Goal: Task Accomplishment & Management: Manage account settings

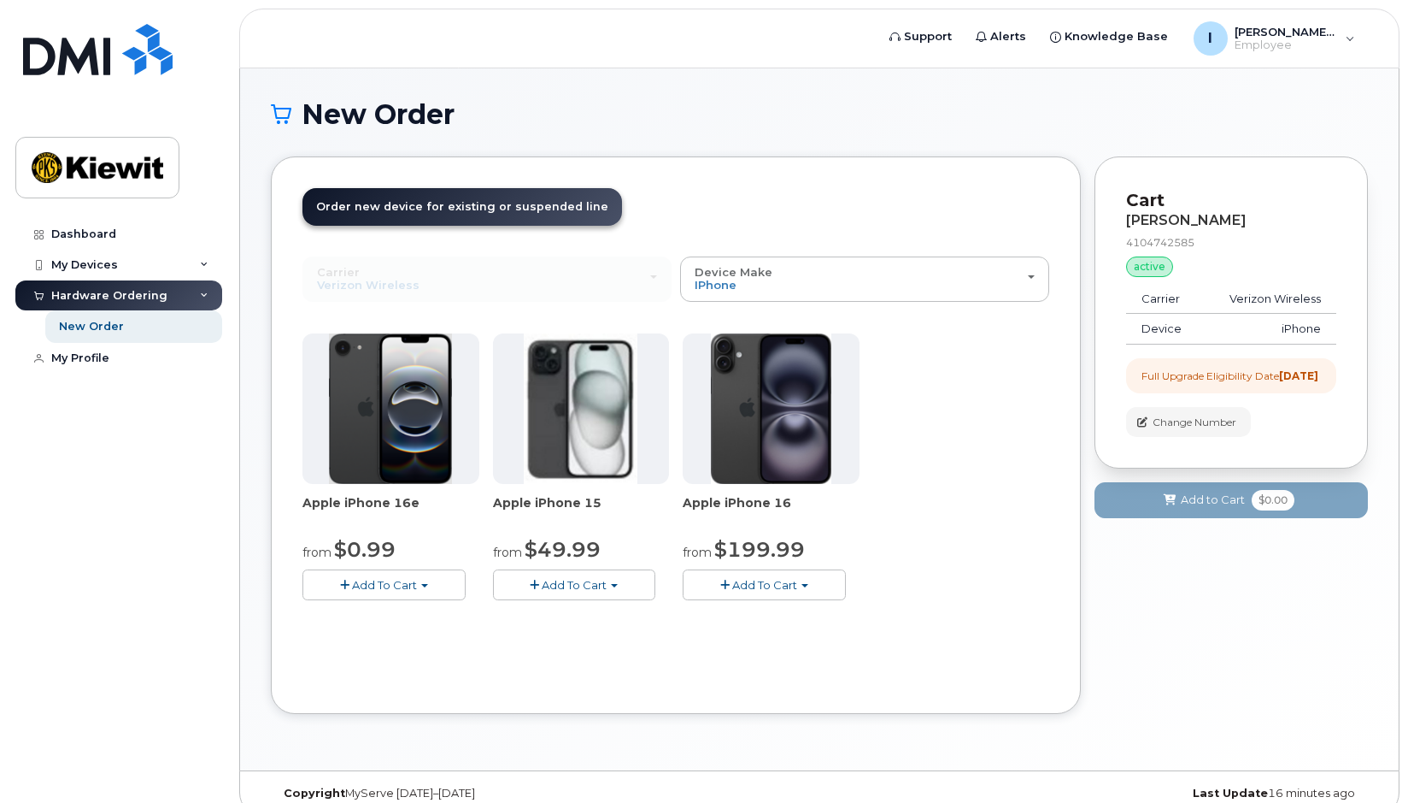
click at [782, 156] on div "New Order" at bounding box center [819, 127] width 1097 height 57
click at [117, 359] on link "My Profile" at bounding box center [118, 358] width 207 height 31
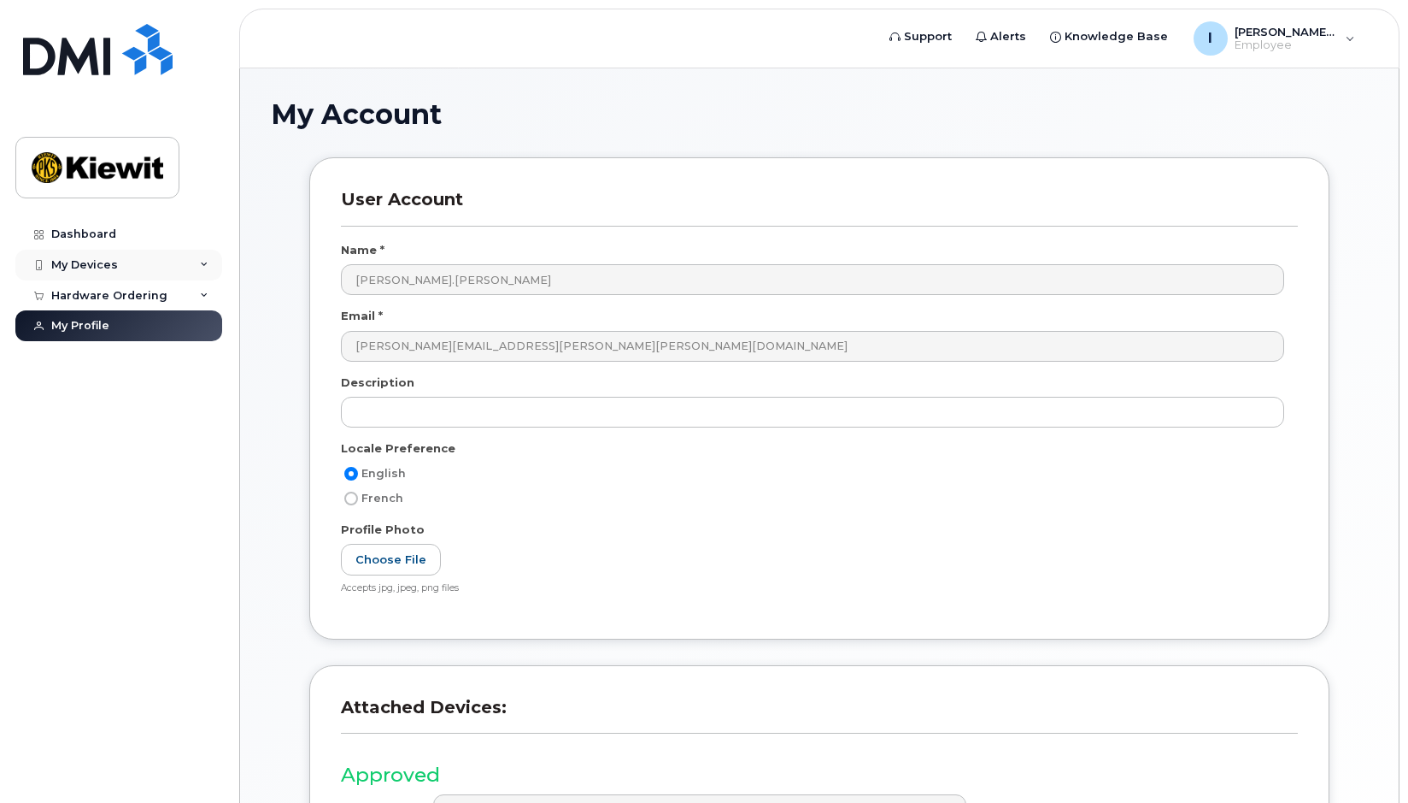
click at [101, 271] on div "My Devices" at bounding box center [84, 265] width 67 height 14
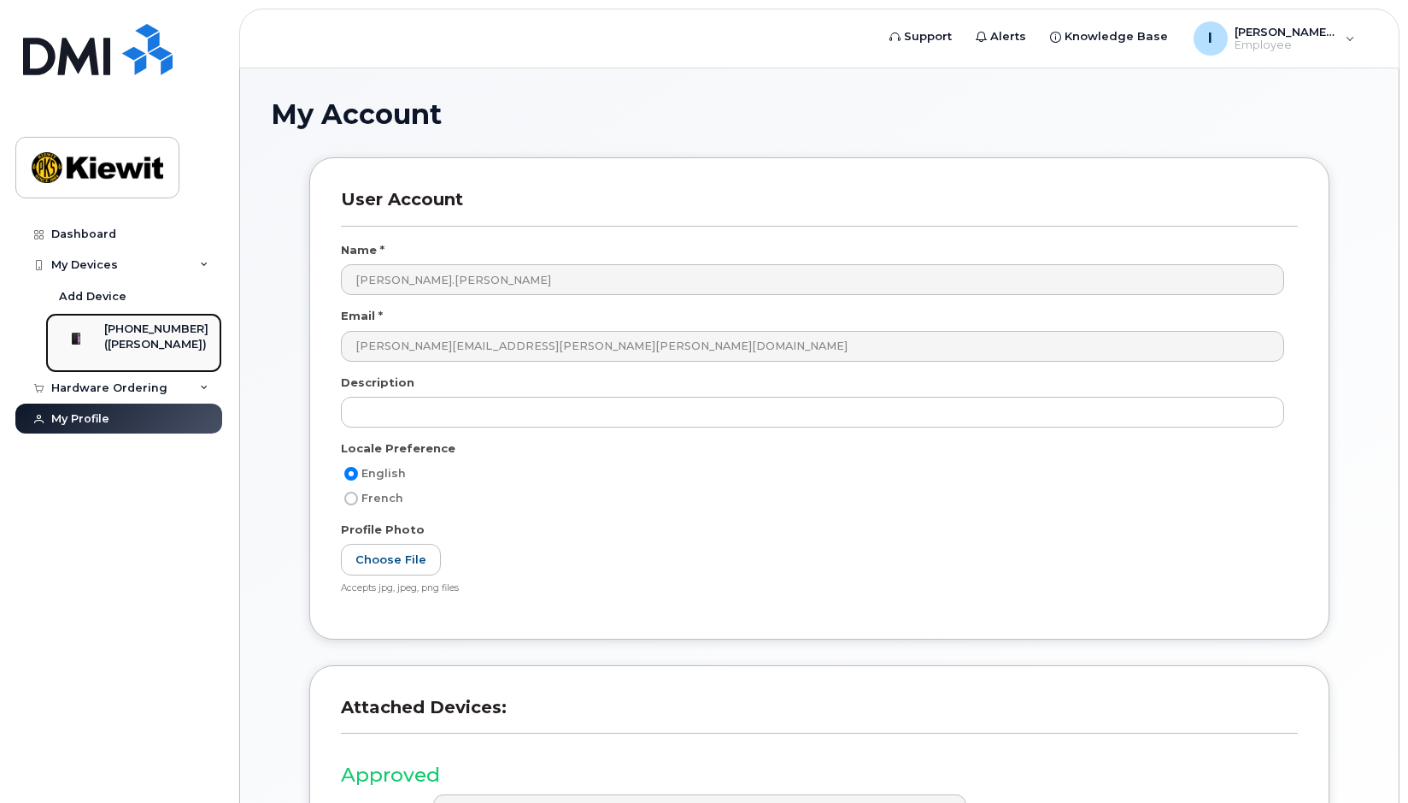
click at [160, 329] on div "[PHONE_NUMBER]" at bounding box center [156, 328] width 104 height 15
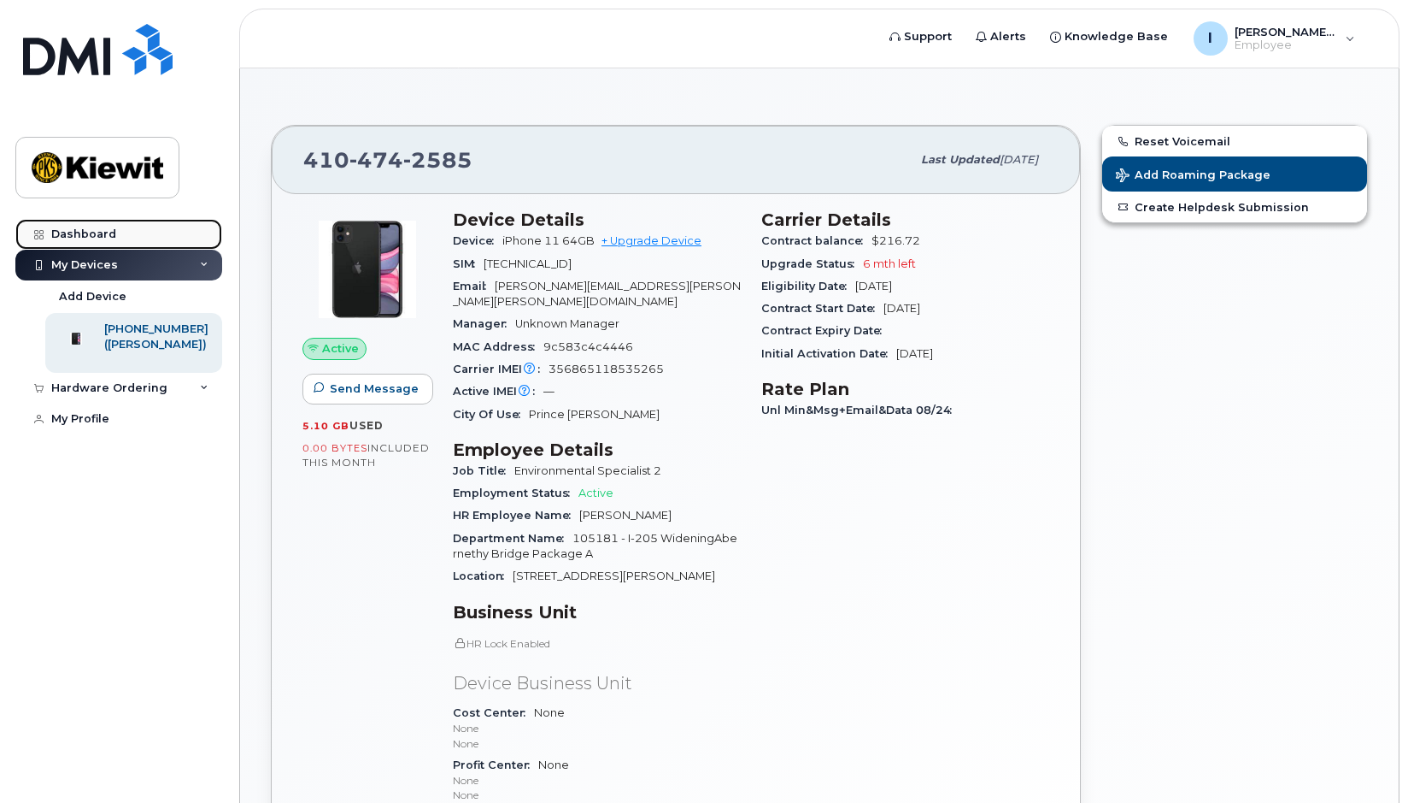
click at [112, 234] on div "Dashboard" at bounding box center [83, 234] width 65 height 14
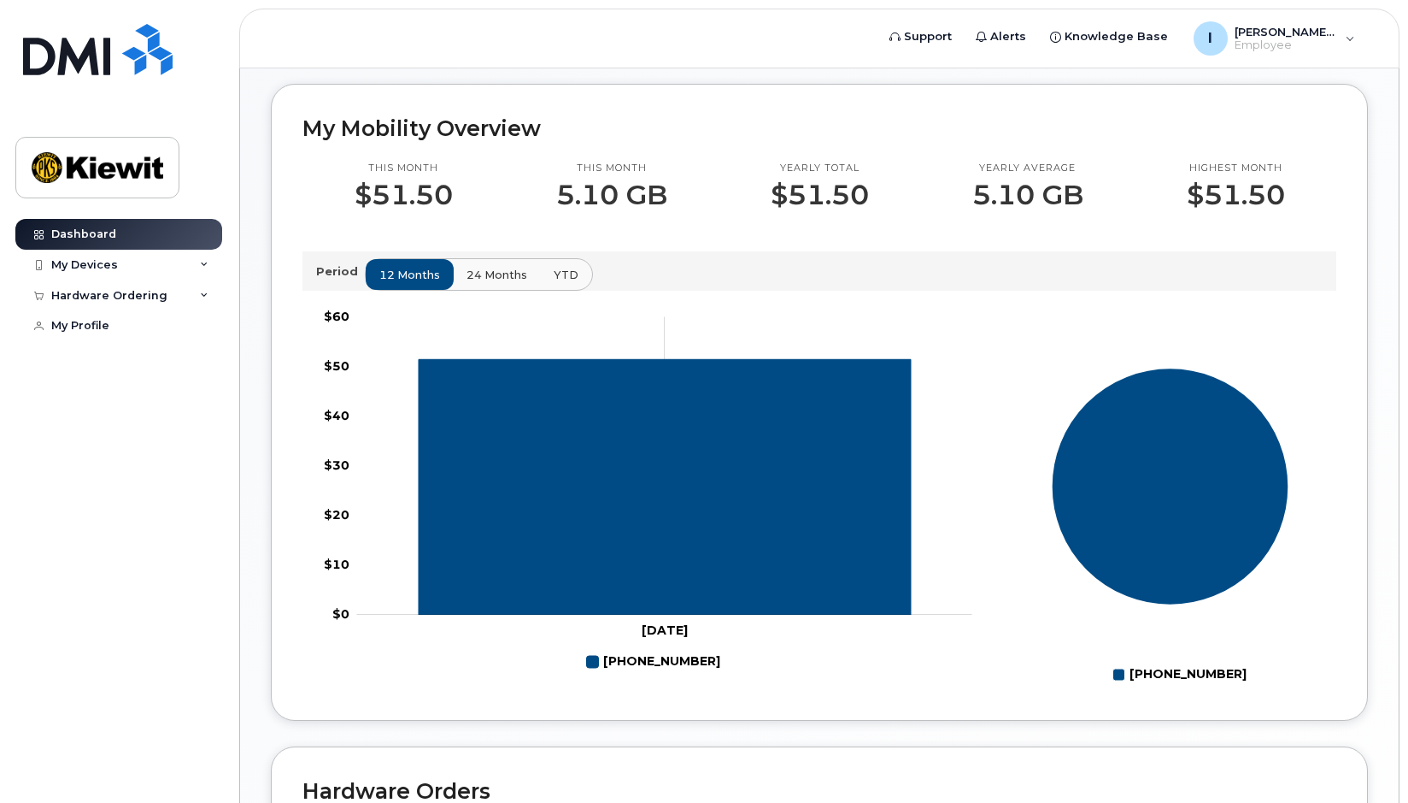
scroll to position [427, 0]
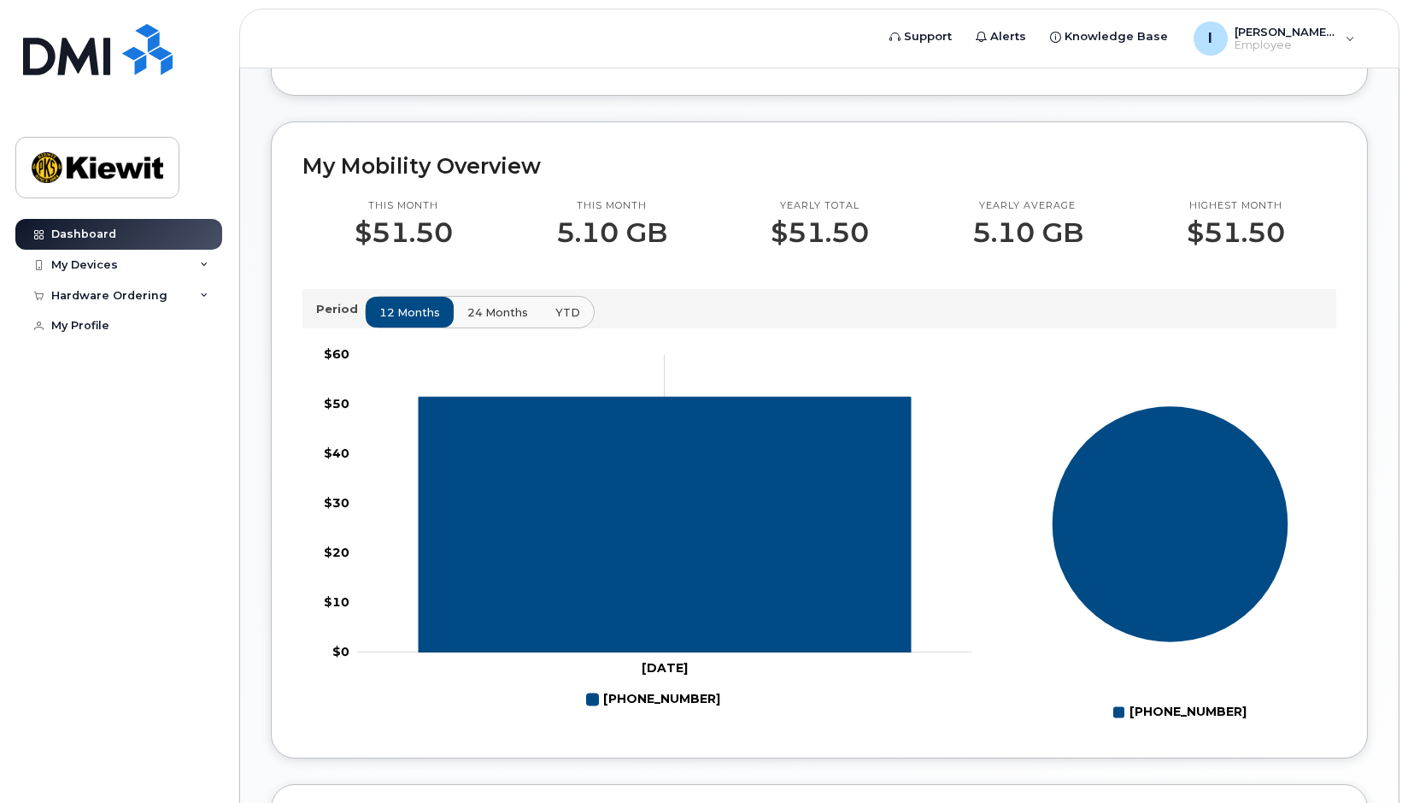
click at [512, 320] on span "24 months" at bounding box center [497, 312] width 61 height 16
click at [568, 320] on span "YTD" at bounding box center [567, 312] width 25 height 16
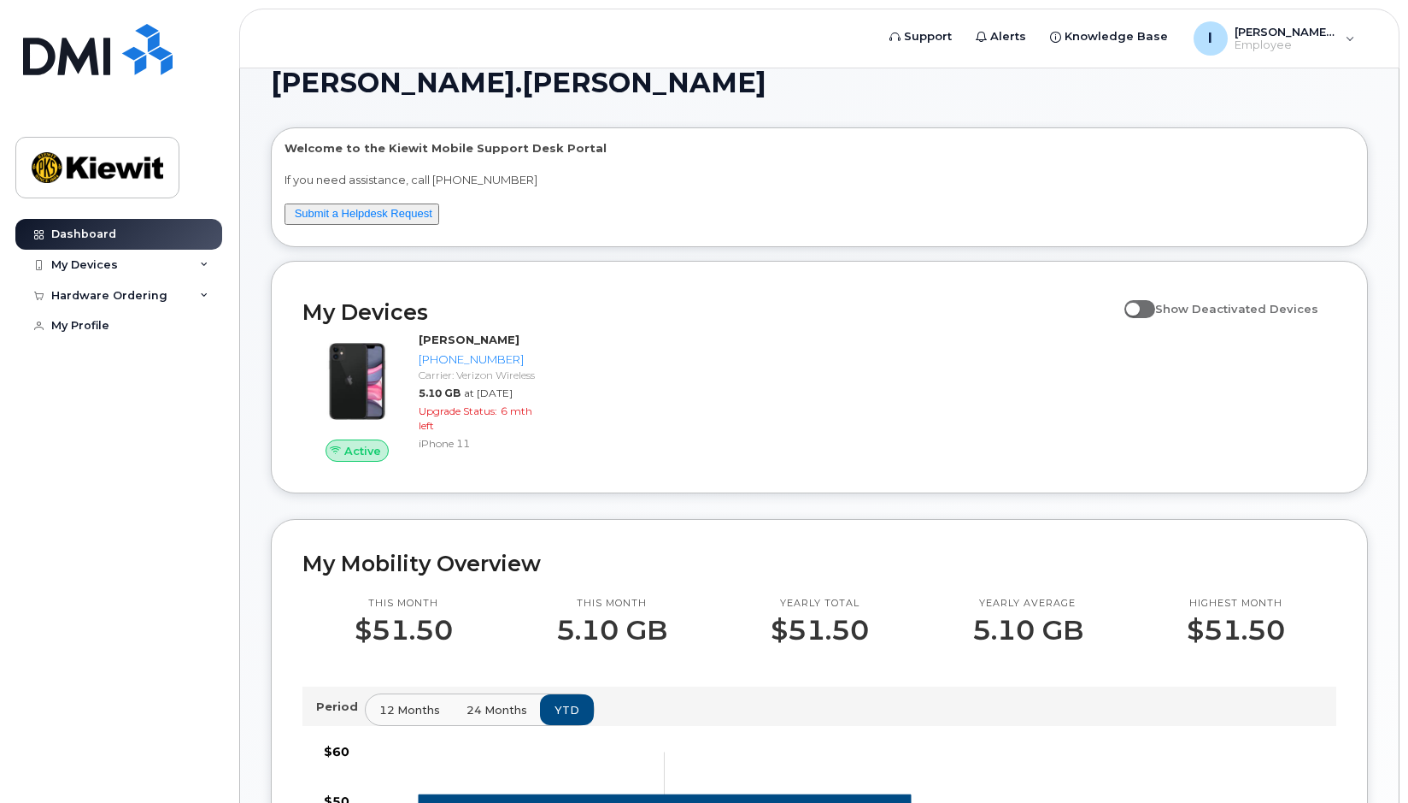
scroll to position [0, 0]
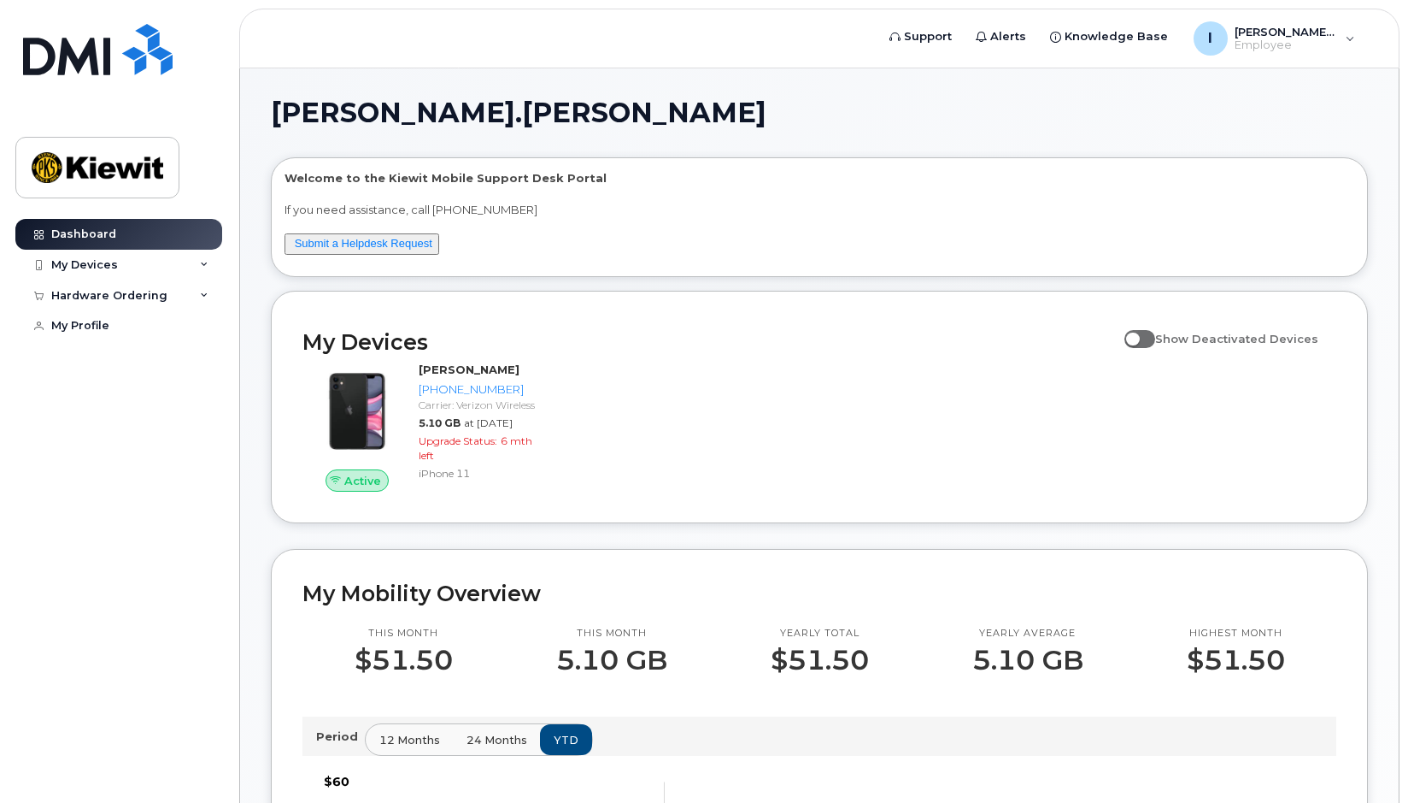
click at [1138, 334] on input "Show Deactivated Devices" at bounding box center [1132, 329] width 14 height 14
click at [1153, 338] on span at bounding box center [1140, 338] width 31 height 17
click at [1138, 336] on input "Show Deactivated Devices" at bounding box center [1132, 329] width 14 height 14
checkbox input "false"
click at [203, 259] on div "My Devices" at bounding box center [118, 265] width 207 height 31
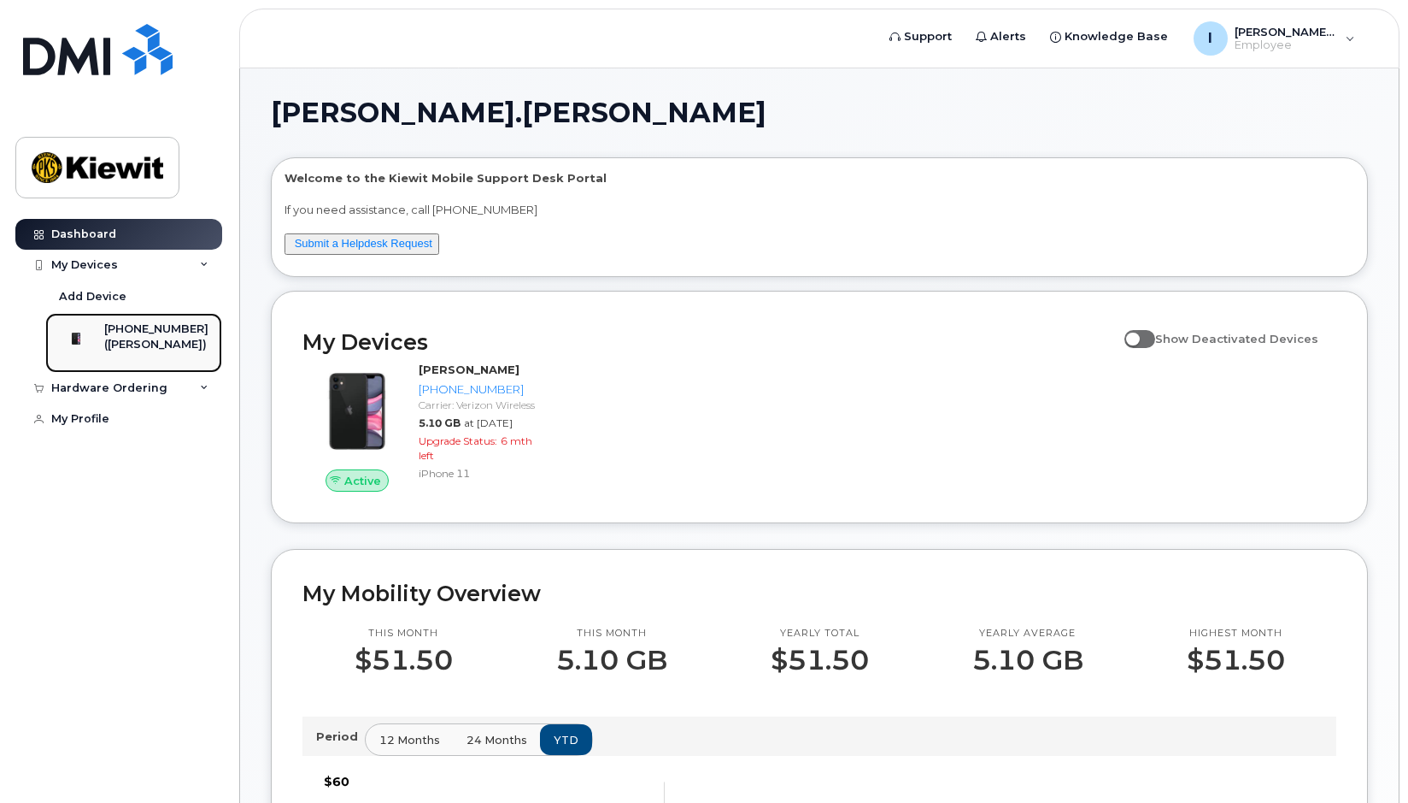
click at [171, 345] on div "([PERSON_NAME])" at bounding box center [156, 344] width 104 height 15
